Goal: Transaction & Acquisition: Purchase product/service

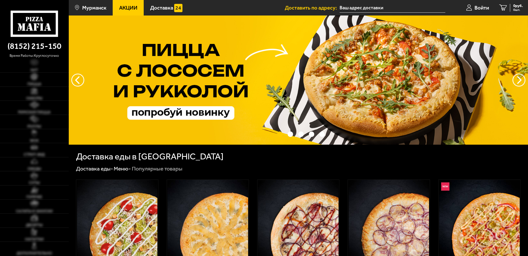
type input "[STREET_ADDRESS][PERSON_NAME]"
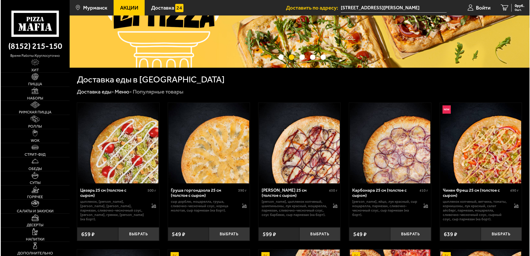
scroll to position [78, 0]
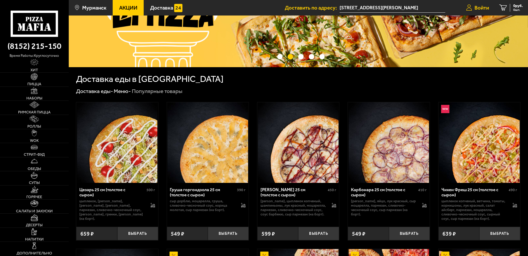
click at [485, 10] on span "Войти" at bounding box center [482, 7] width 14 height 5
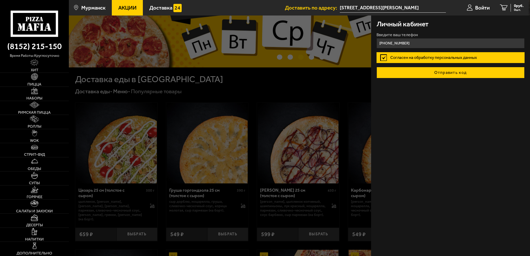
type input "[PHONE_NUMBER]"
click at [457, 75] on button "Отправить код" at bounding box center [450, 72] width 148 height 11
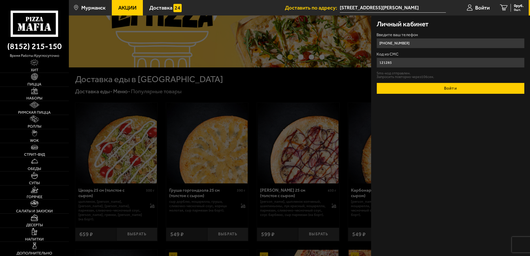
type input "121285"
click at [399, 83] on button "Войти" at bounding box center [450, 88] width 148 height 11
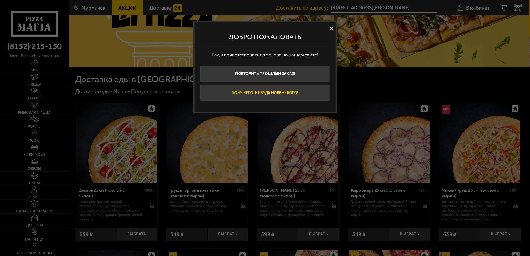
click at [284, 99] on button "Хочу чего-нибудь новенького!" at bounding box center [265, 93] width 130 height 17
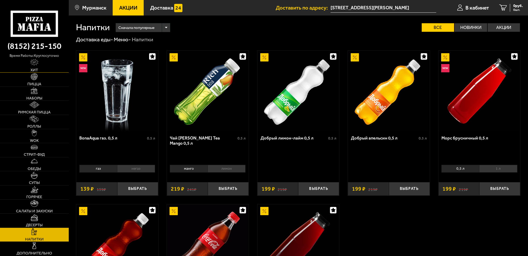
click at [40, 65] on link "Хит" at bounding box center [34, 66] width 69 height 14
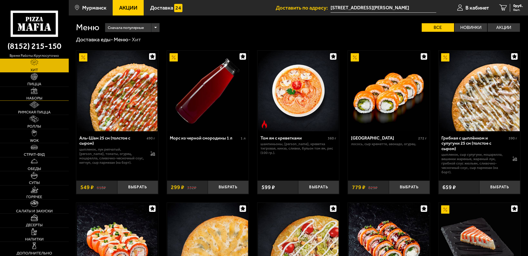
click at [37, 91] on img at bounding box center [34, 90] width 7 height 7
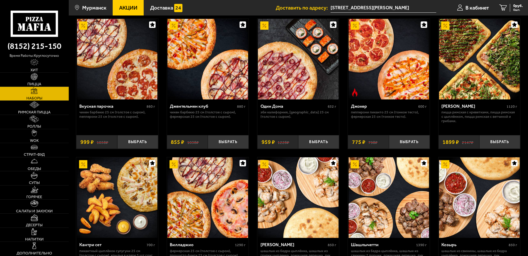
scroll to position [26, 0]
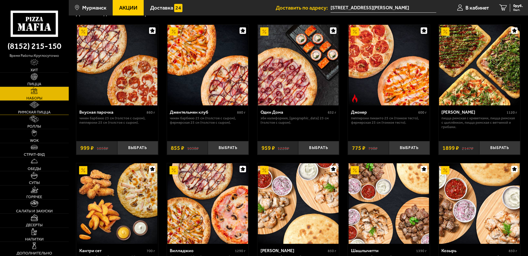
click at [37, 110] on link "Римская пицца" at bounding box center [34, 108] width 69 height 14
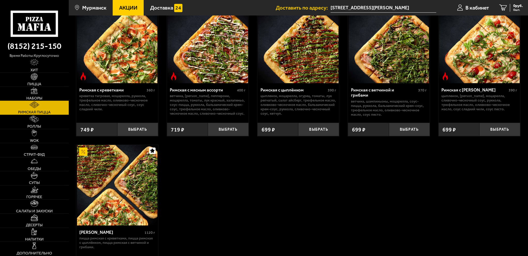
scroll to position [52, 0]
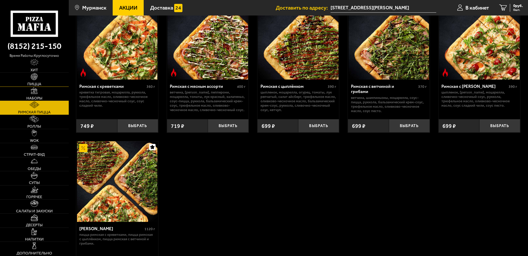
click at [37, 78] on img at bounding box center [34, 76] width 7 height 7
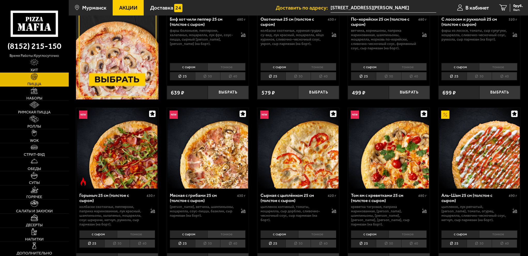
scroll to position [155, 0]
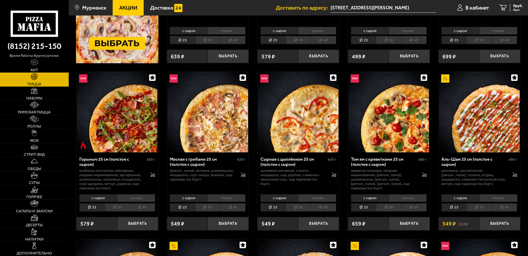
click at [228, 208] on li "40" at bounding box center [232, 207] width 25 height 8
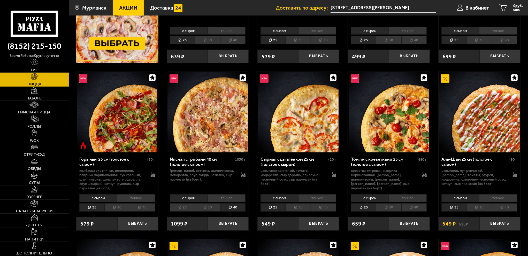
click at [225, 202] on li "тонкое" at bounding box center [227, 198] width 38 height 8
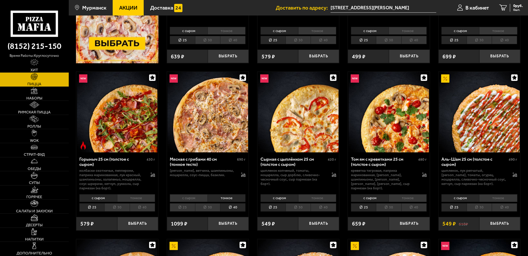
click at [196, 196] on li "с сыром" at bounding box center [189, 198] width 38 height 8
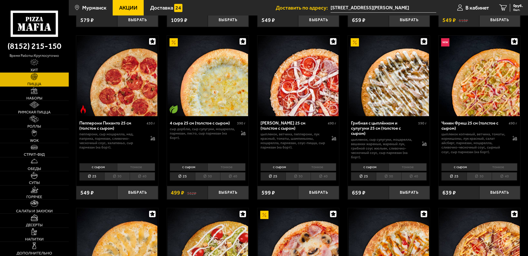
scroll to position [362, 0]
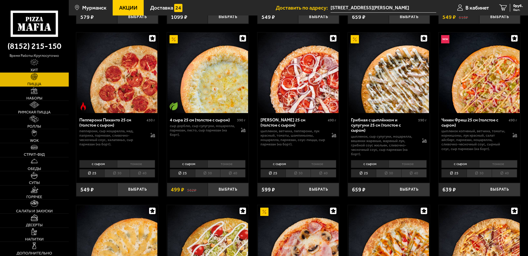
click at [409, 166] on li "тонкое" at bounding box center [408, 164] width 38 height 8
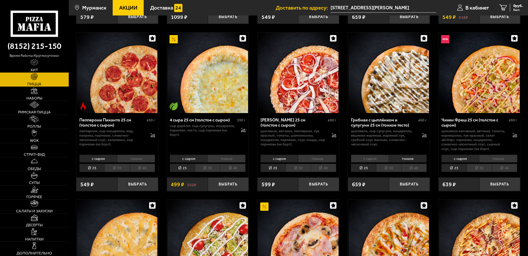
click at [412, 169] on li "40" at bounding box center [414, 168] width 25 height 8
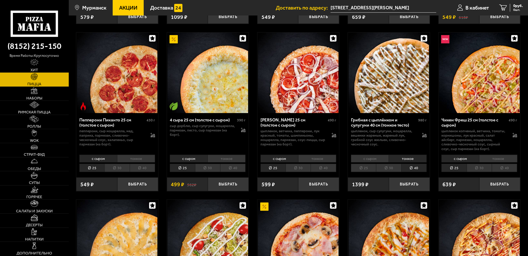
click at [373, 160] on li "с сыром" at bounding box center [370, 159] width 38 height 8
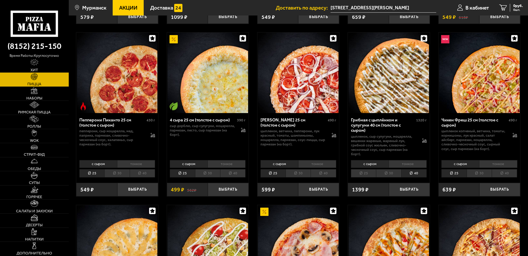
click at [413, 165] on li "тонкое" at bounding box center [408, 164] width 38 height 8
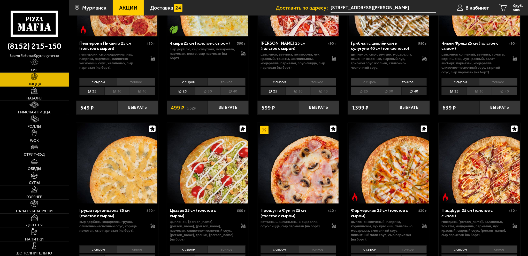
scroll to position [440, 0]
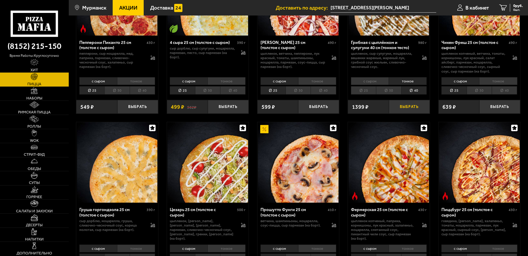
click at [406, 108] on button "Выбрать" at bounding box center [409, 106] width 41 height 13
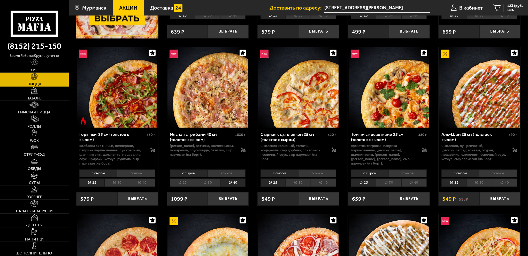
scroll to position [155, 0]
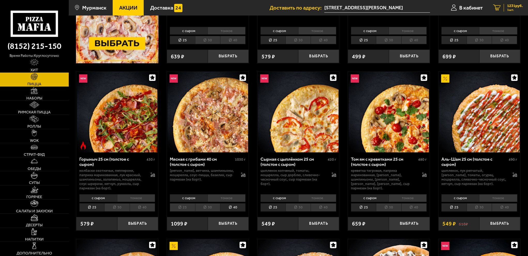
click at [514, 2] on link "1 1231 руб. 1 шт." at bounding box center [508, 8] width 40 height 16
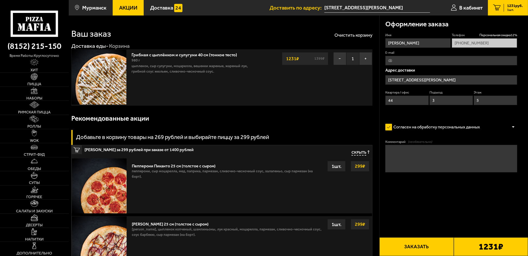
type input "[STREET_ADDRESS][PERSON_NAME]"
click at [426, 248] on button "Заказать" at bounding box center [417, 247] width 74 height 19
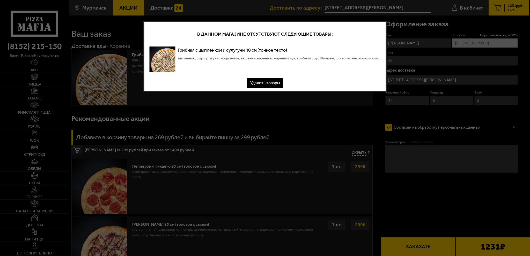
click at [272, 84] on button "Удалить товары" at bounding box center [265, 83] width 36 height 10
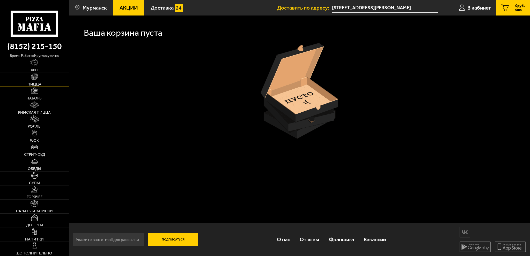
click at [34, 83] on span "Пицца" at bounding box center [34, 84] width 14 height 4
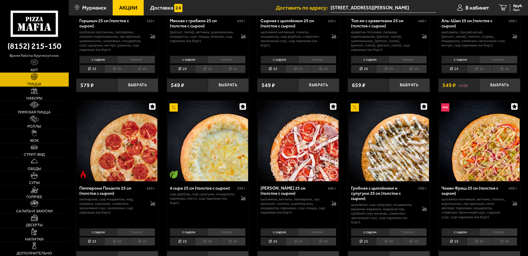
scroll to position [310, 0]
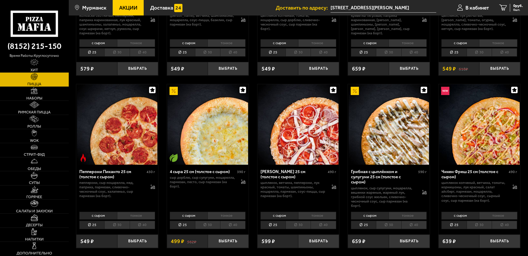
click at [323, 225] on li "40" at bounding box center [323, 225] width 25 height 8
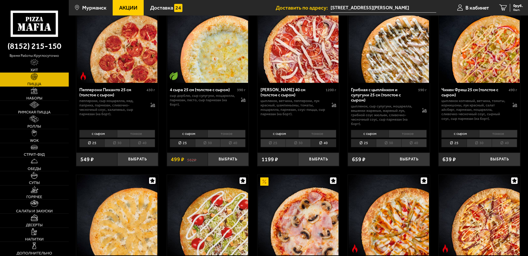
scroll to position [388, 0]
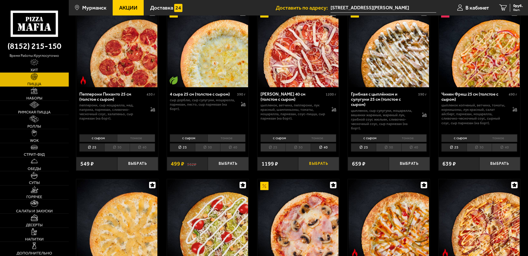
click at [312, 164] on button "Выбрать" at bounding box center [318, 163] width 41 height 13
click at [513, 6] on span "1199 руб." at bounding box center [515, 6] width 16 height 4
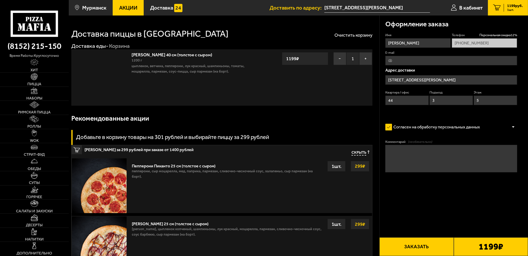
type input "[STREET_ADDRESS][PERSON_NAME]"
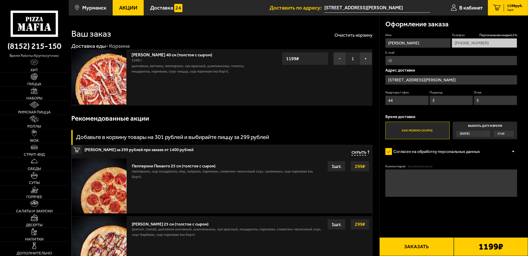
click at [421, 248] on button "Заказать" at bounding box center [417, 247] width 74 height 19
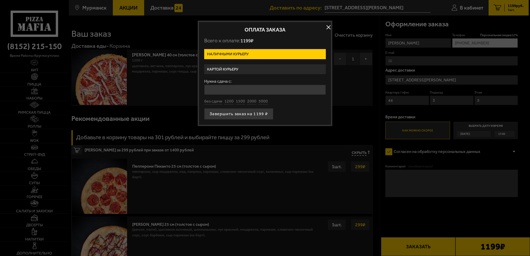
click at [224, 69] on label "Картой курьеру" at bounding box center [265, 69] width 122 height 10
click at [0, 0] on input "Картой курьеру" at bounding box center [0, 0] width 0 height 0
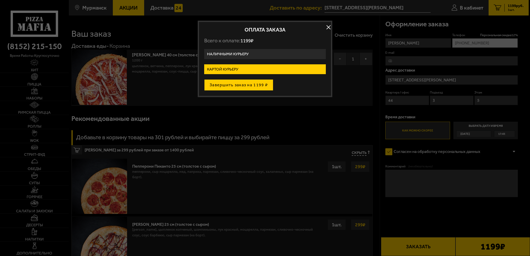
click at [232, 86] on button "Завершить заказ на 1199 ₽" at bounding box center [238, 84] width 69 height 11
